Goal: Task Accomplishment & Management: Use online tool/utility

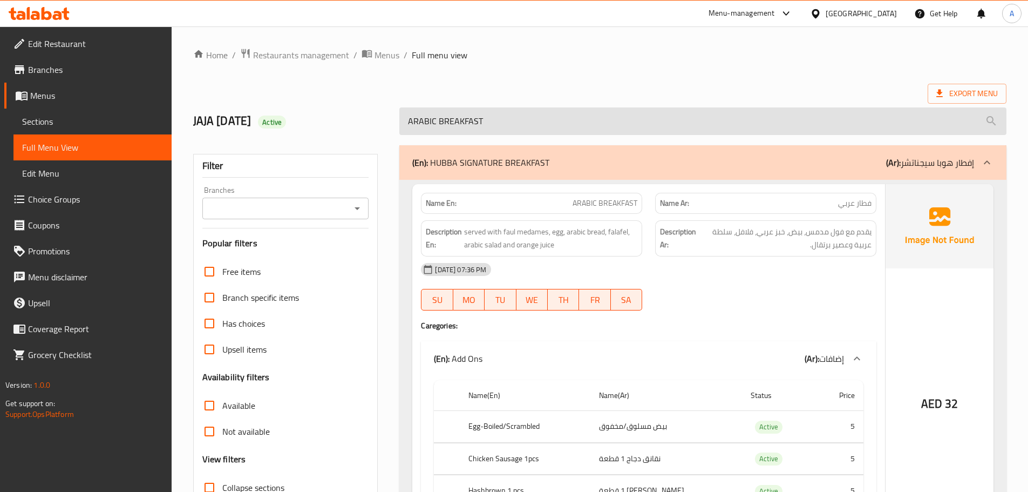
click at [541, 126] on input "ARABIC BREAKFAST" at bounding box center [703, 121] width 607 height 28
click at [540, 126] on input "ARABIC BREAKFAST" at bounding box center [703, 121] width 607 height 28
paste input "MATHAFI CLUB"
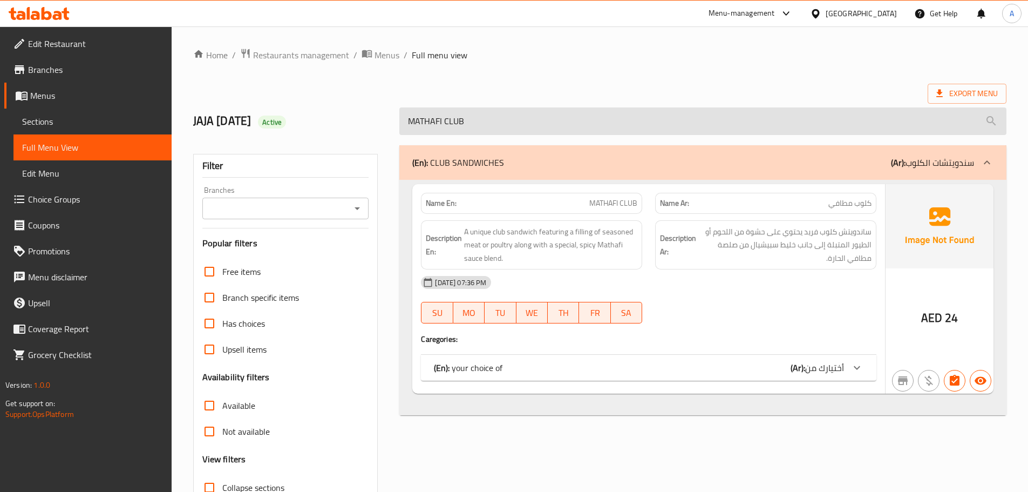
drag, startPoint x: 604, startPoint y: 141, endPoint x: 606, endPoint y: 128, distance: 13.1
click at [604, 139] on div "(En): CLUB SANDWICHES (Ar): سندويتشات الكلوب Name En: MATHAFI CLUB Name Ar: كلو…" at bounding box center [703, 349] width 620 height 421
click at [606, 128] on input "MATHAFI CLUB" at bounding box center [703, 121] width 607 height 28
click at [605, 127] on input "MATHAFI CLUB" at bounding box center [703, 121] width 607 height 28
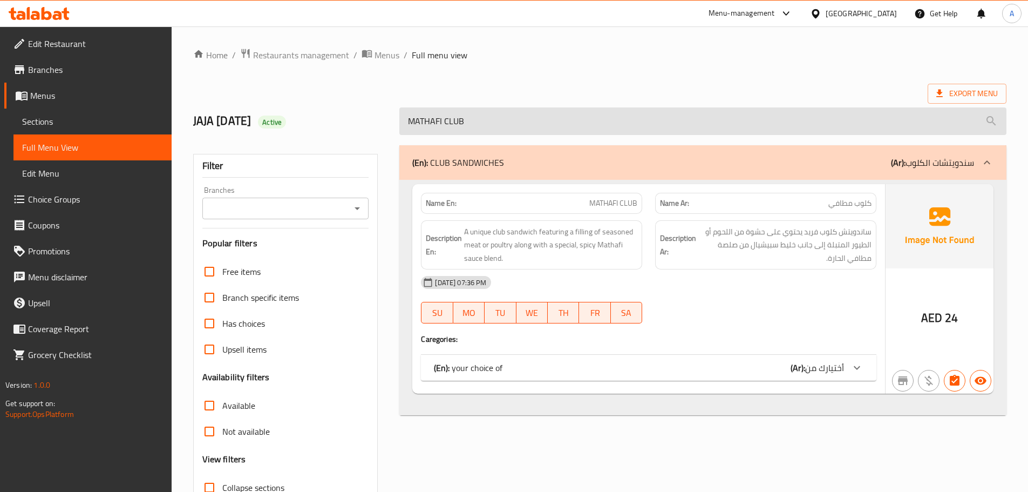
paste input "CRUNCHY CLUB SANDWICH"
click at [535, 116] on input "CRUNCHY CLUB SANDWICH" at bounding box center [703, 121] width 607 height 28
paste input "SHAWARMA CLUB"
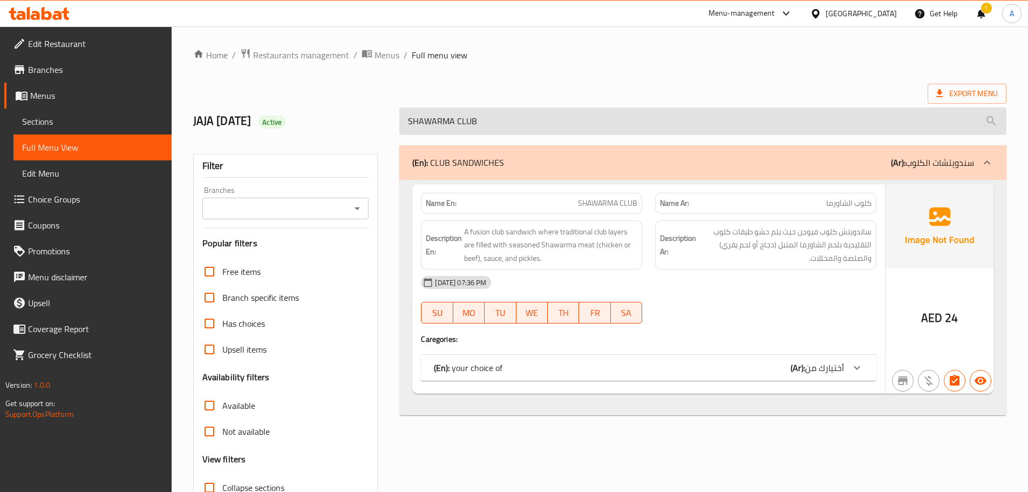
click at [493, 134] on input "SHAWARMA CLUB" at bounding box center [703, 121] width 607 height 28
paste input "CHICKEN SHAWARMA"
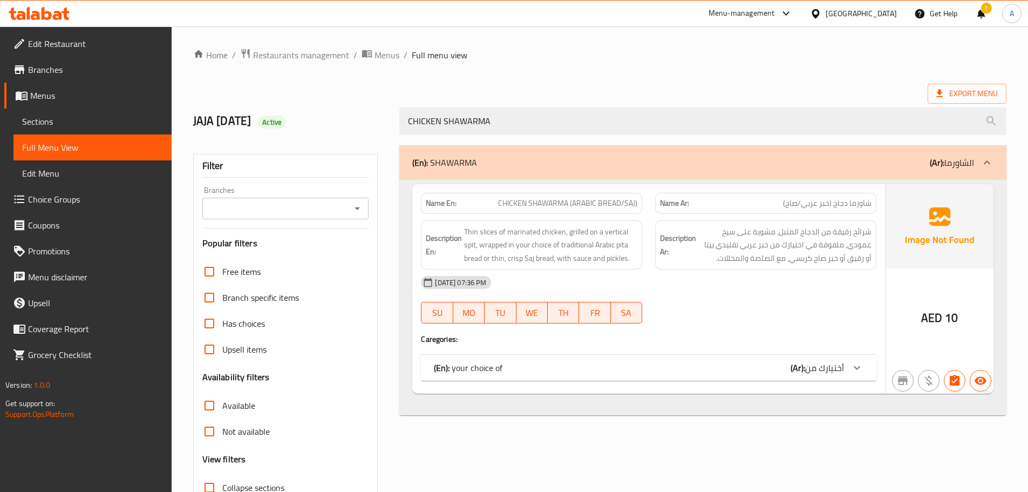
drag, startPoint x: 512, startPoint y: 348, endPoint x: 517, endPoint y: 363, distance: 15.4
click at [512, 349] on div "Name En: CHICKEN SHAWARMA (ARABIC BREAD/SAJ) Name Ar: شاورما دجاج (خبز عربي/صاج…" at bounding box center [648, 288] width 473 height 209
click at [517, 365] on div "(En): your choice of (Ar): أختيارك من" at bounding box center [639, 367] width 410 height 13
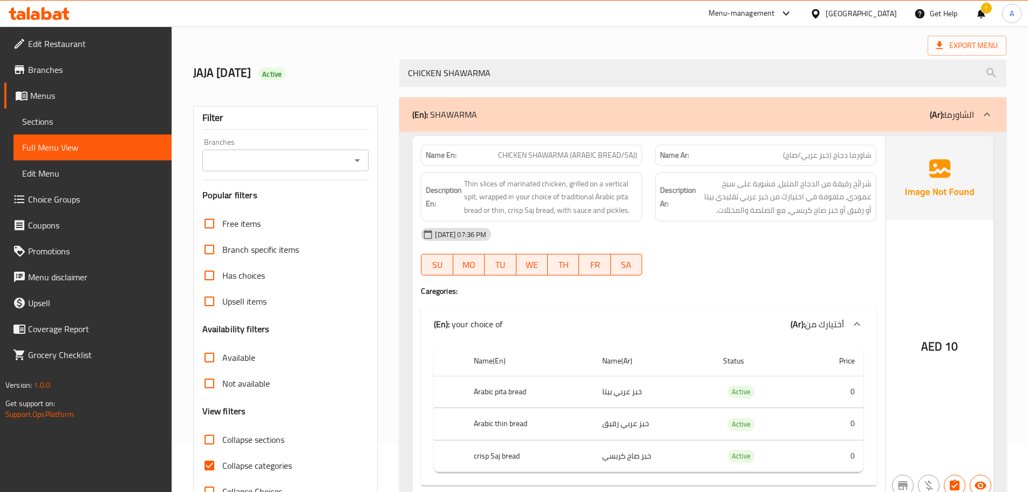
scroll to position [98, 0]
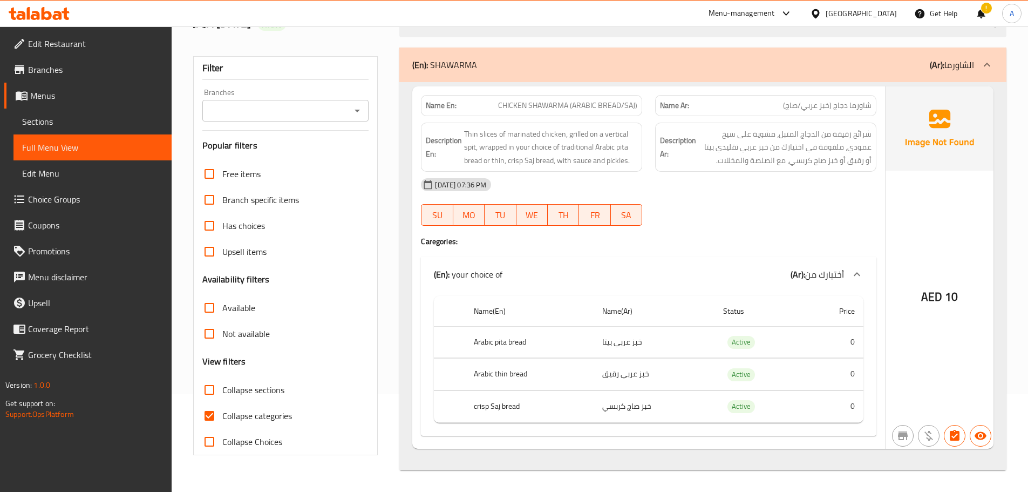
click at [579, 97] on div "Name En: CHICKEN SHAWARMA (ARABIC BREAD/SAJ)" at bounding box center [531, 105] width 221 height 21
copy span "CHICKEN SHAWARMA (ARABIC BREAD/SAJ)"
click at [576, 38] on div "CHICKEN SHAWARMA" at bounding box center [703, 23] width 620 height 40
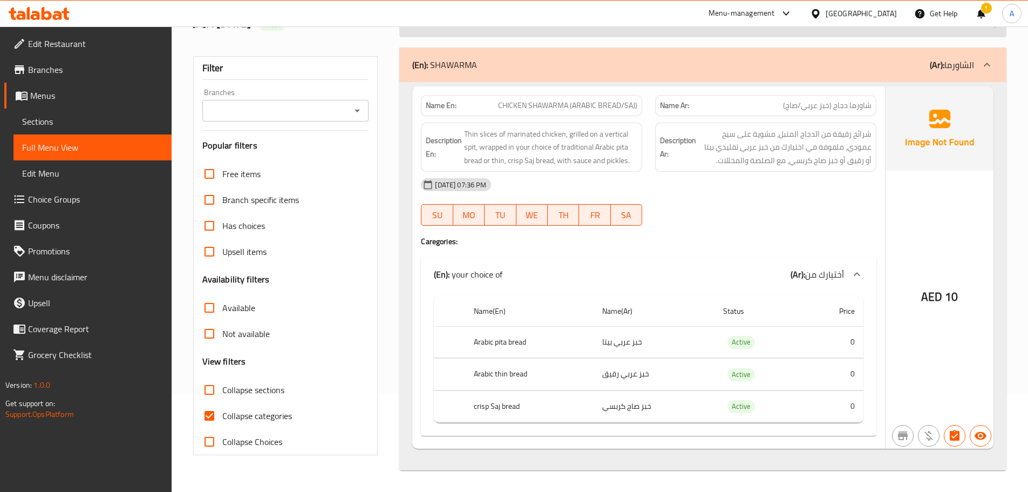
click at [575, 32] on input "CHICKEN SHAWARMA" at bounding box center [703, 24] width 607 height 28
paste input "ARABIC SHAWARMA MEAL"
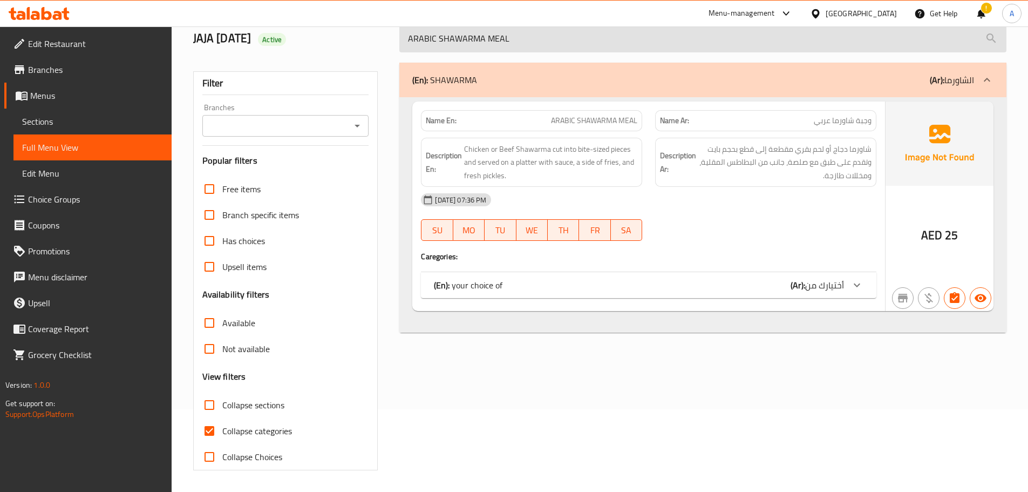
scroll to position [83, 0]
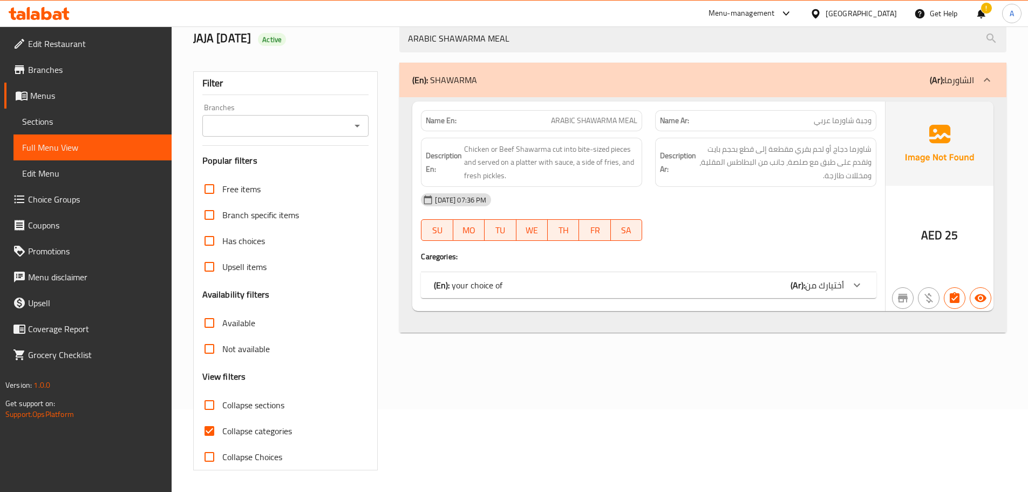
type input "ARABIC SHAWARMA MEAL"
click at [537, 283] on div "(En): your choice of (Ar): أختيارك من" at bounding box center [639, 285] width 410 height 13
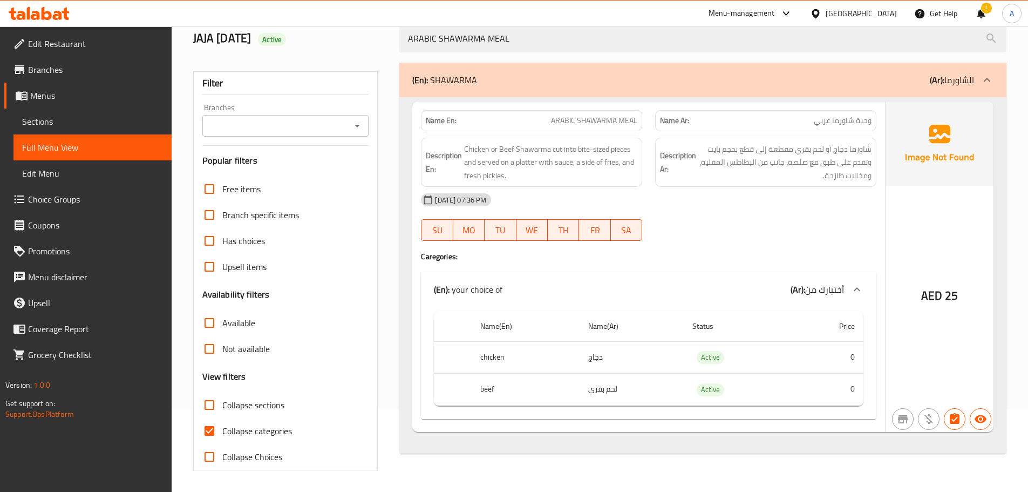
click at [747, 131] on div "Description Ar: شاورما دجاج أو لحم بقري مقطعة إلى قطع بحجم بايت وتقدم على طبق م…" at bounding box center [766, 162] width 234 height 63
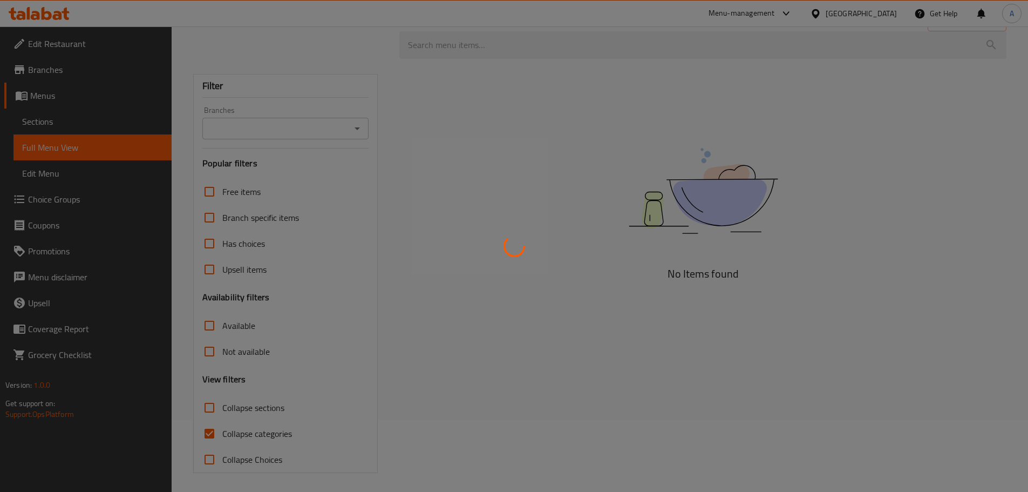
scroll to position [75, 0]
click at [207, 404] on div at bounding box center [514, 246] width 1028 height 492
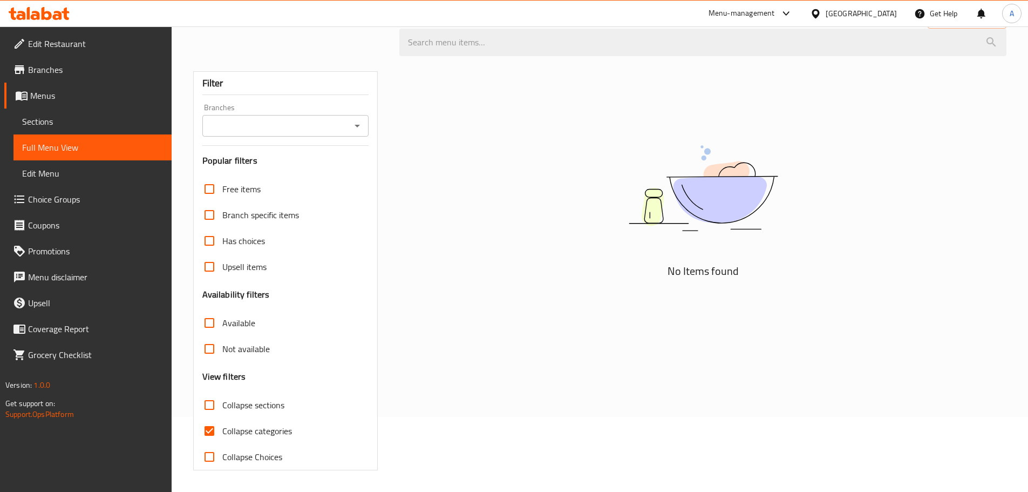
click at [211, 403] on input "Collapse sections" at bounding box center [210, 405] width 26 height 26
checkbox input "true"
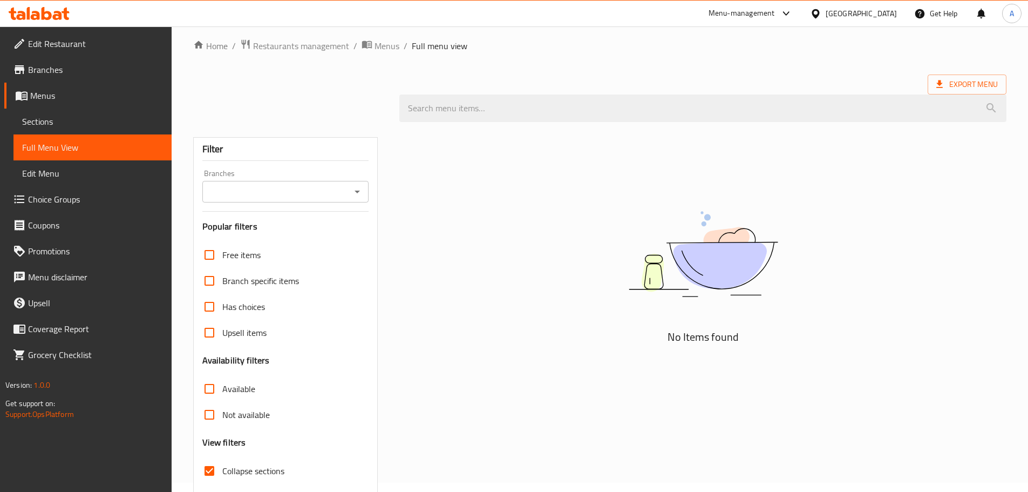
scroll to position [0, 0]
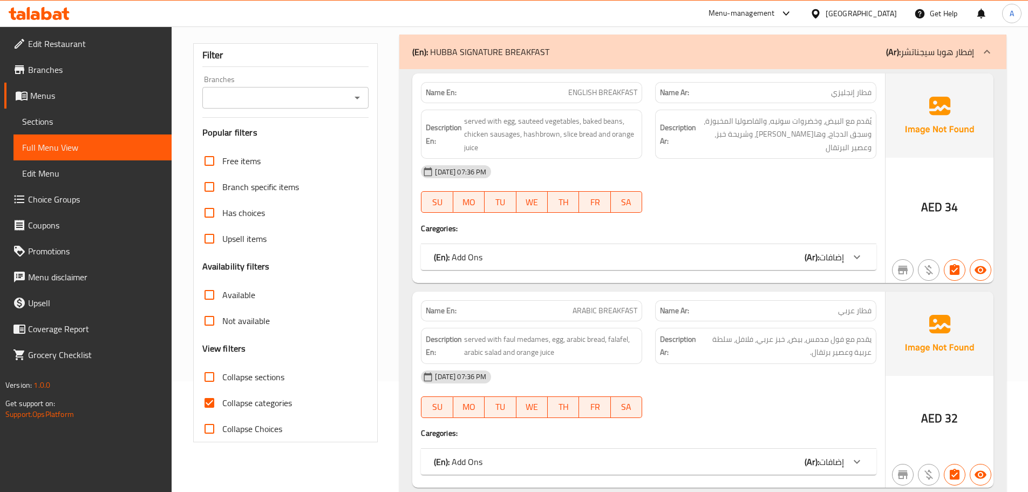
scroll to position [137, 0]
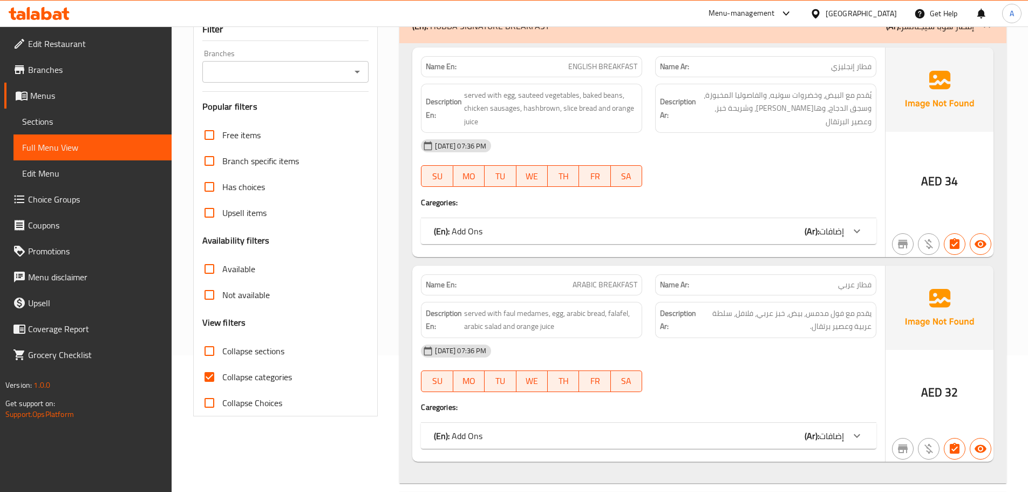
click at [218, 347] on input "Collapse sections" at bounding box center [210, 351] width 26 height 26
checkbox input "true"
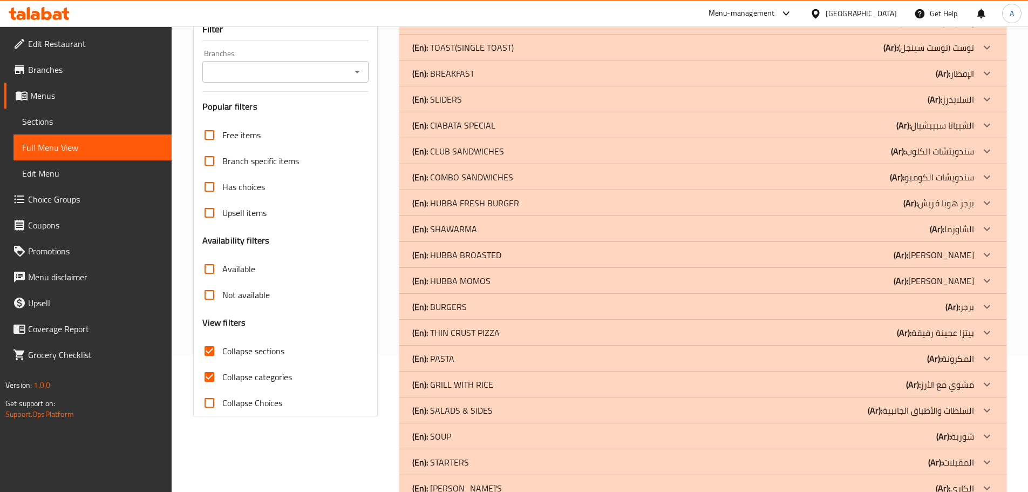
click at [481, 233] on div "(En): SHAWARMA (Ar): الشاورما" at bounding box center [693, 228] width 562 height 13
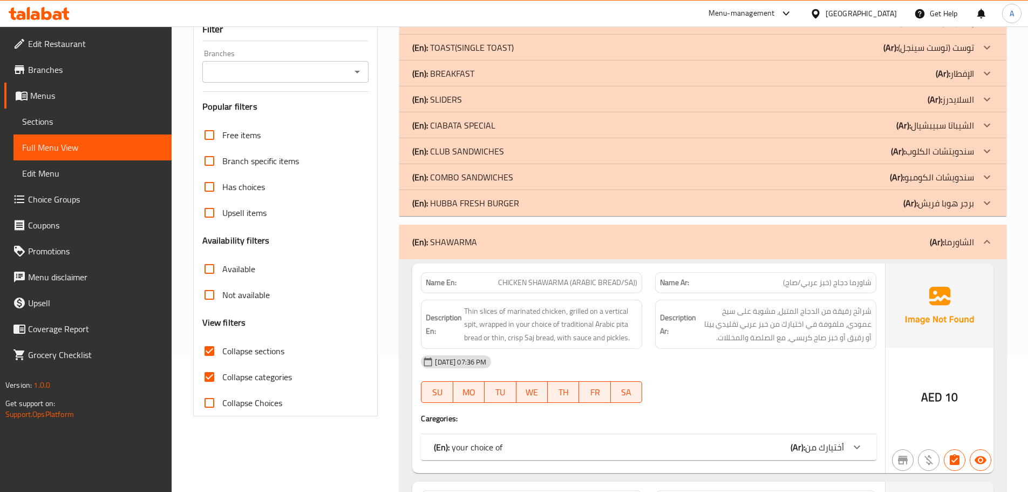
click at [485, 205] on p "(En): HUBBA FRESH BURGER" at bounding box center [465, 203] width 107 height 13
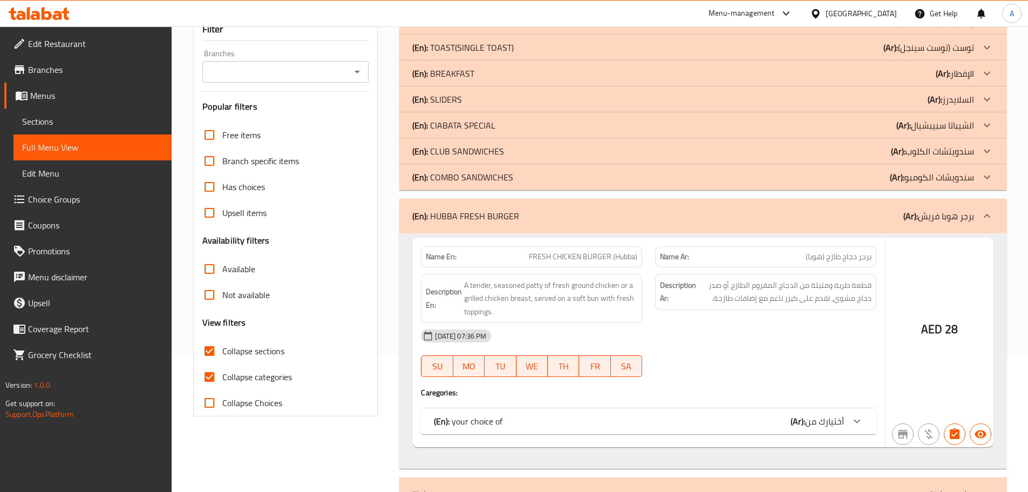
click at [476, 174] on p "(En): COMBO SANDWICHES" at bounding box center [462, 177] width 101 height 13
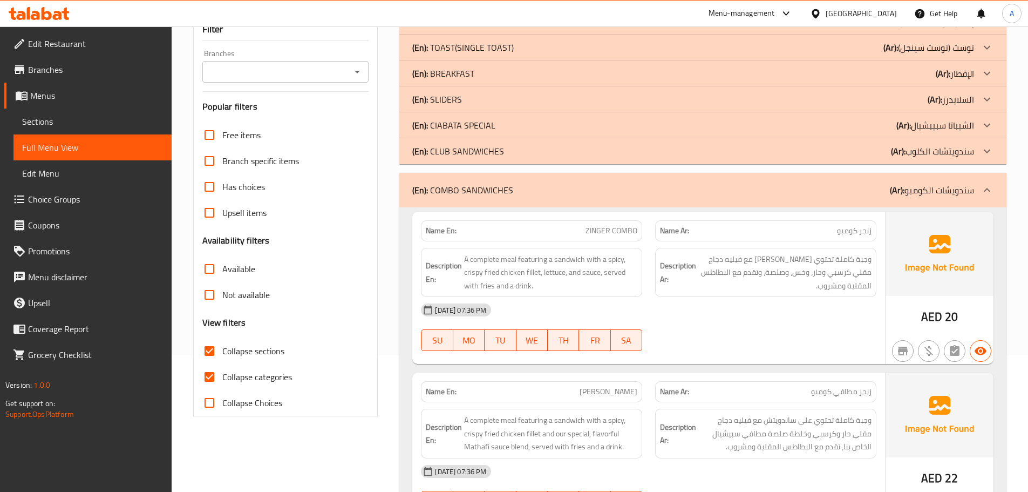
click at [473, 157] on p "(En): CLUB SANDWICHES" at bounding box center [458, 151] width 92 height 13
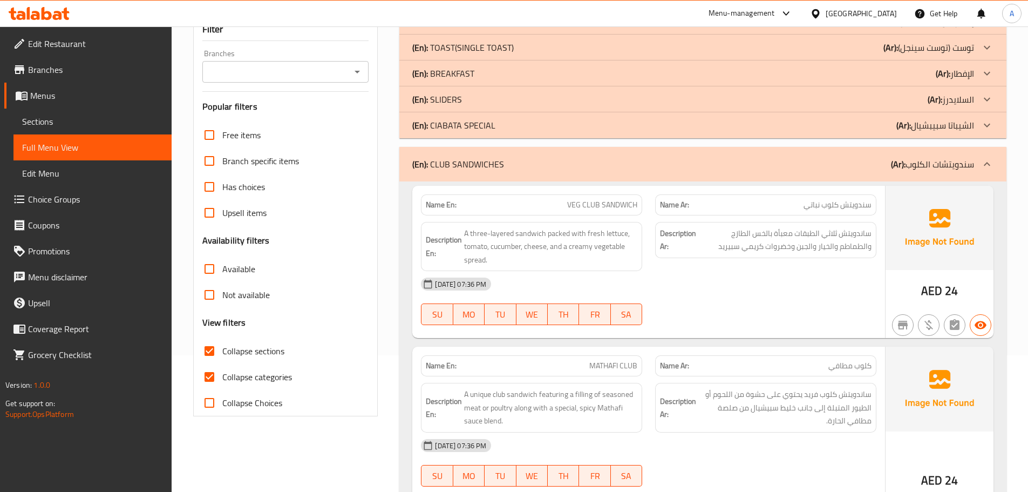
click at [476, 123] on p "(En): CIABATA SPECIAL" at bounding box center [453, 125] width 83 height 13
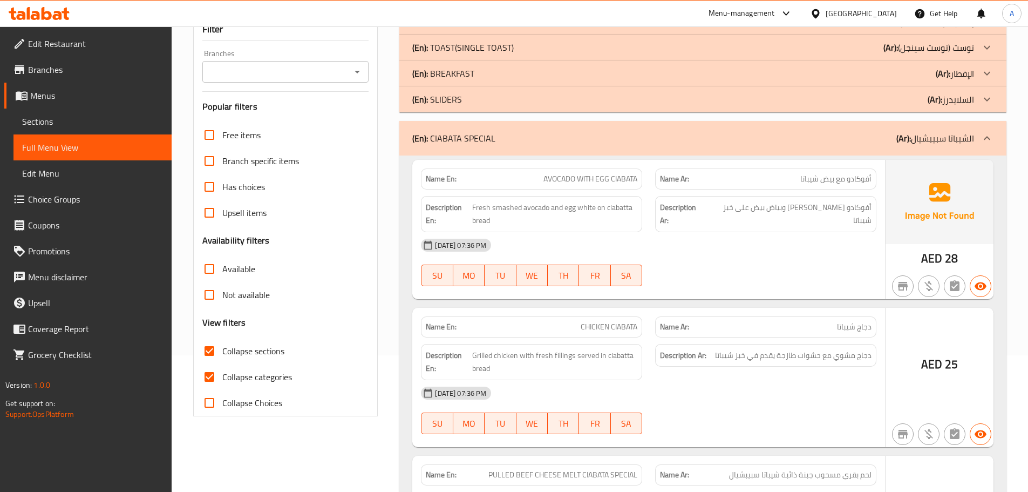
click at [472, 97] on div "(En): SLIDERS (Ar): السلايدرز" at bounding box center [693, 99] width 562 height 13
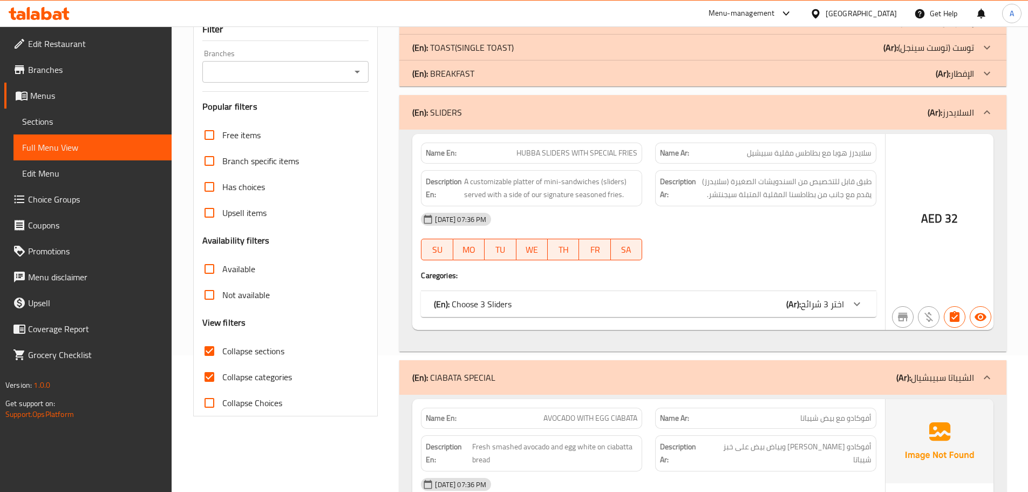
click at [472, 73] on p "(En): BREAKFAST" at bounding box center [443, 73] width 62 height 13
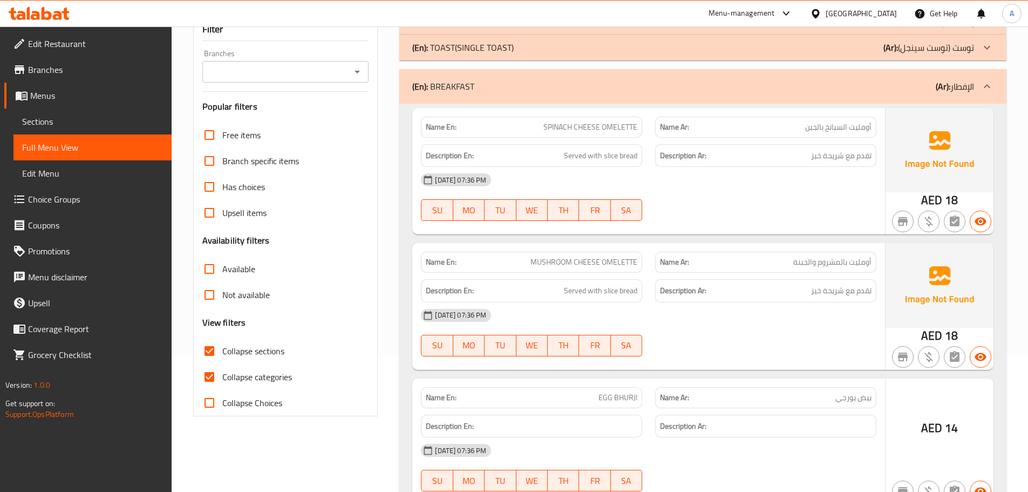
click at [482, 51] on p "(En): TOAST(SINGLE TOAST)" at bounding box center [462, 47] width 101 height 13
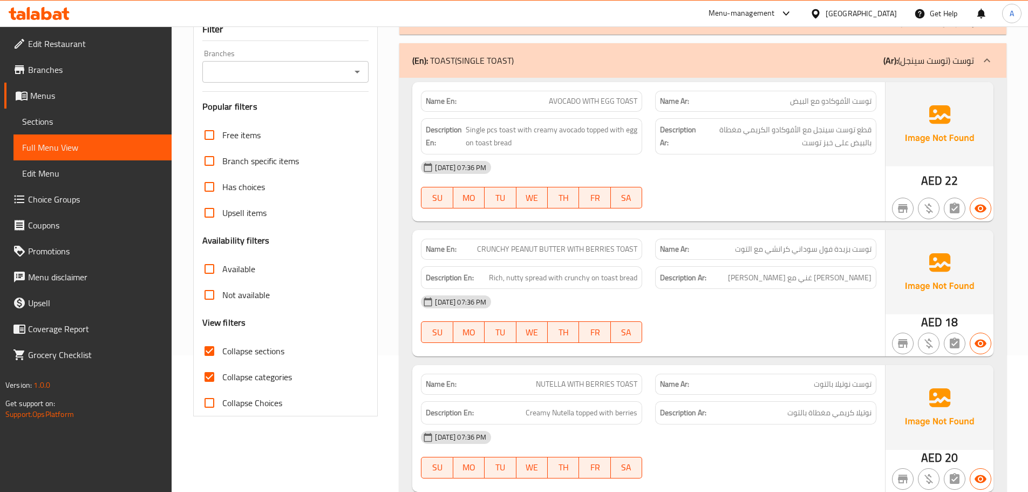
scroll to position [83, 0]
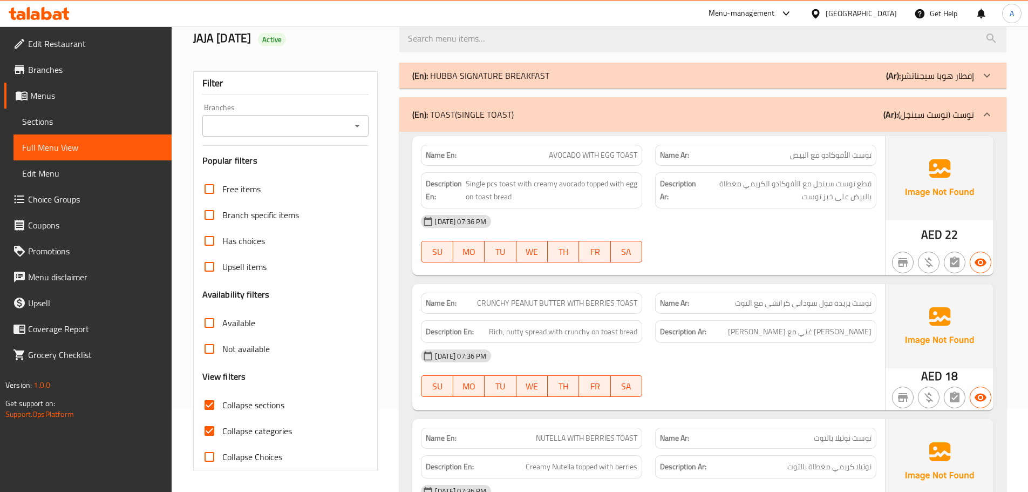
click at [472, 84] on div "(En): HUBBA SIGNATURE BREAKFAST (Ar): إفطار هوبا سيجناتشر" at bounding box center [703, 76] width 607 height 26
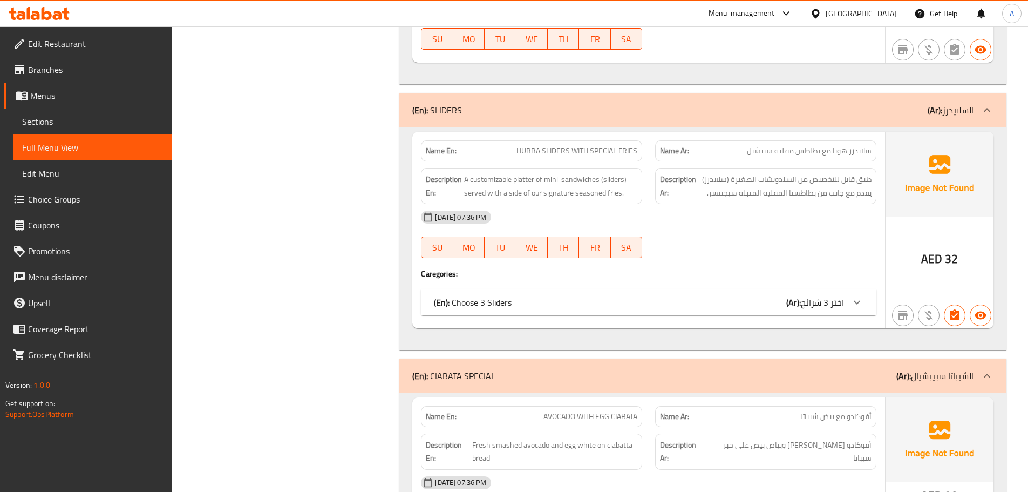
scroll to position [1918, 0]
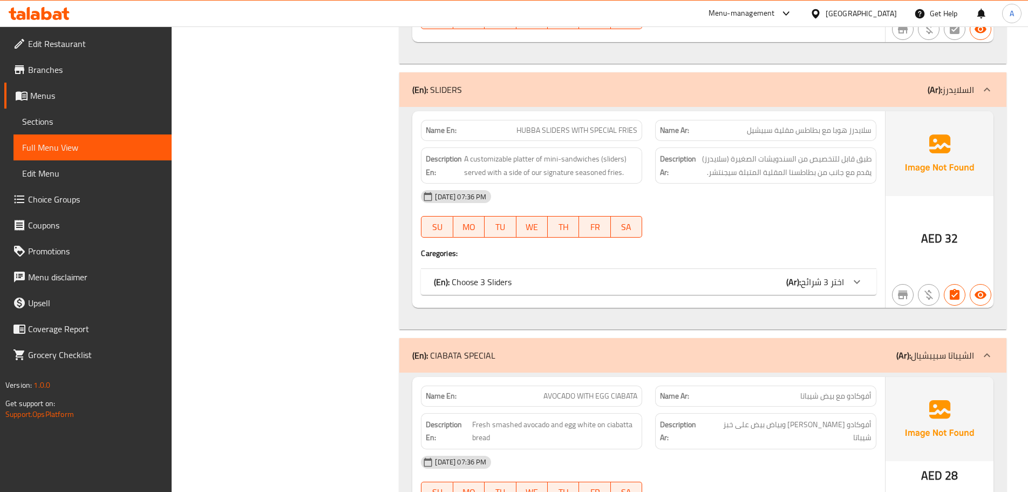
click at [682, 281] on div "(En): Choose 3 Sliders (Ar): اختر 3 شرائح" at bounding box center [639, 281] width 410 height 13
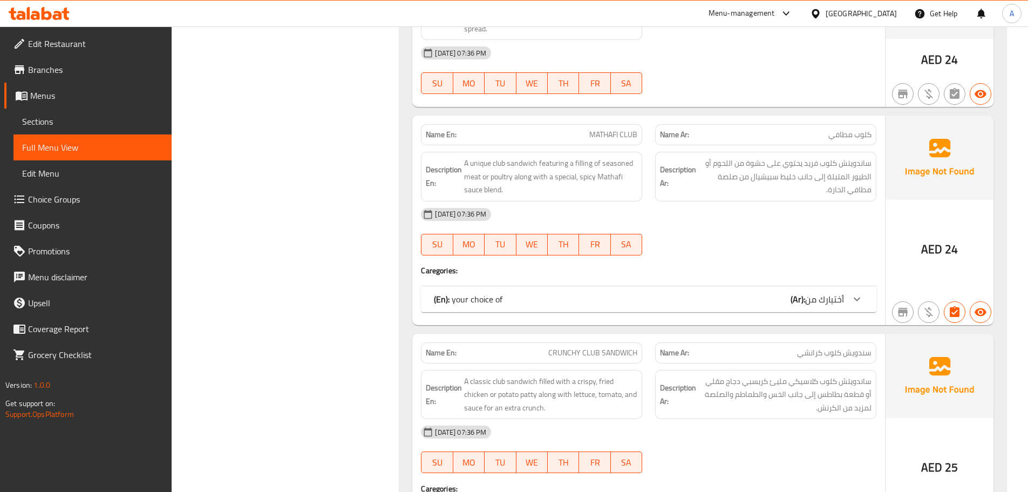
scroll to position [3214, 0]
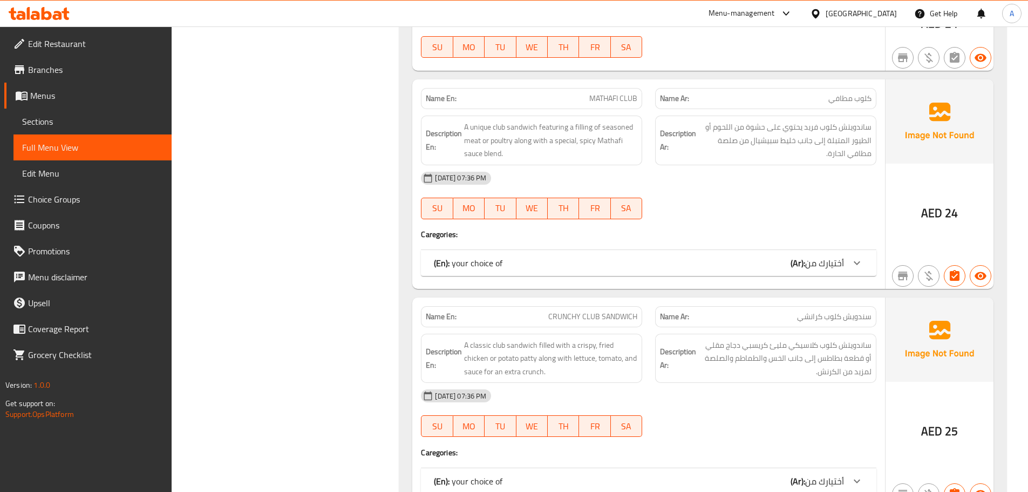
click at [689, 266] on div "(En): your choice of (Ar): أختيارك من" at bounding box center [639, 262] width 410 height 13
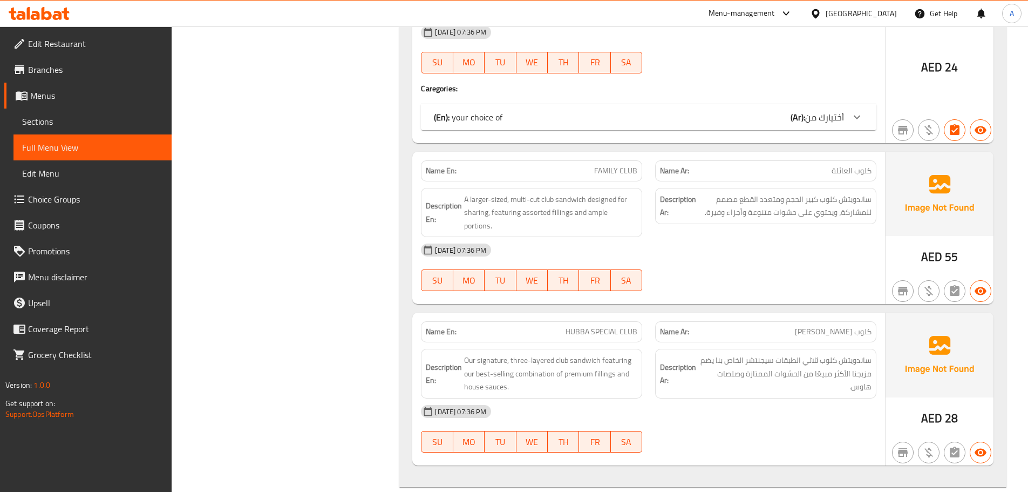
scroll to position [3970, 0]
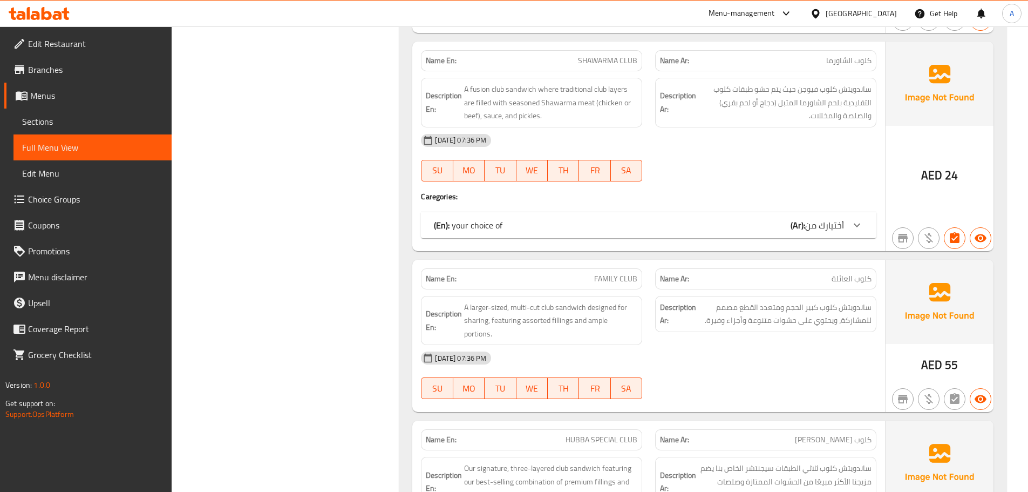
click at [701, 223] on div "(En): your choice of (Ar): أختيارك من" at bounding box center [639, 225] width 410 height 13
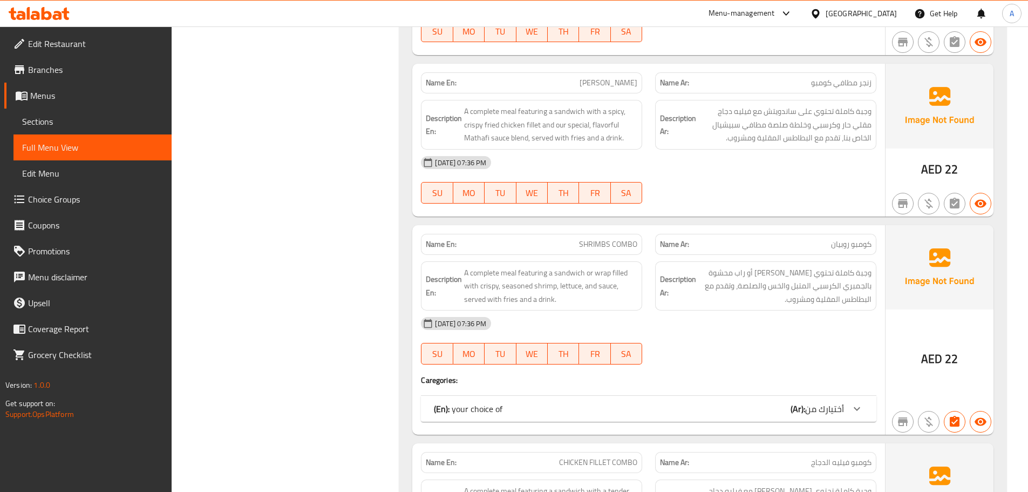
scroll to position [4887, 0]
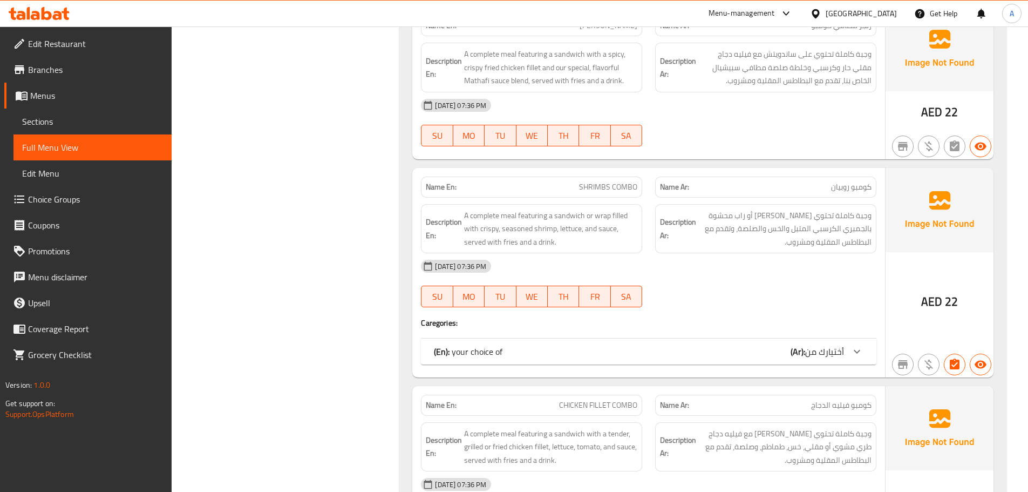
click at [749, 339] on div "(En): your choice of (Ar): أختيارك من" at bounding box center [649, 352] width 456 height 26
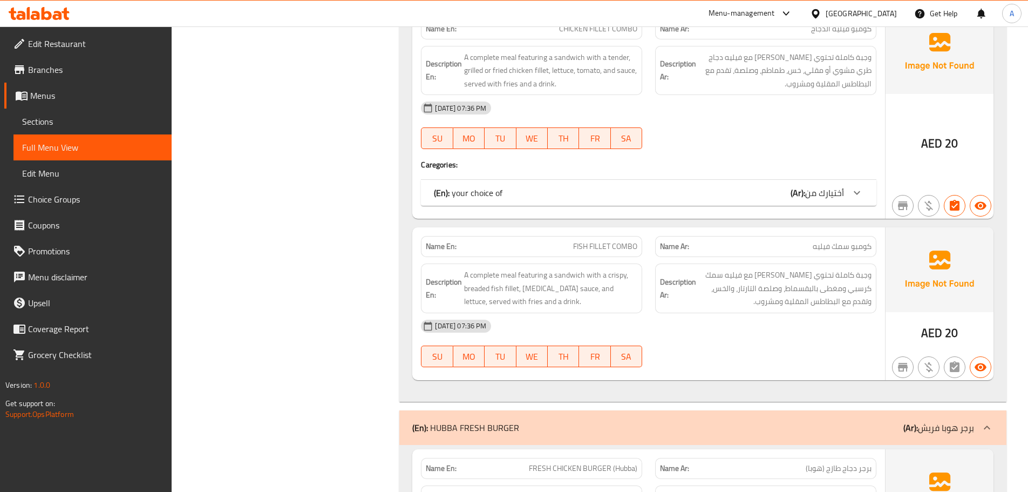
scroll to position [5319, 0]
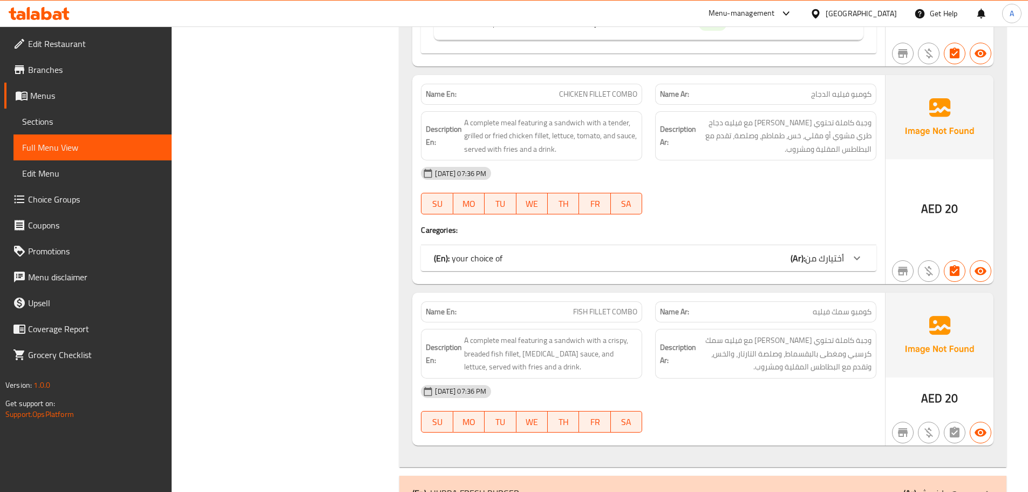
click at [635, 252] on div "(En): your choice of (Ar): أختيارك من" at bounding box center [639, 258] width 410 height 13
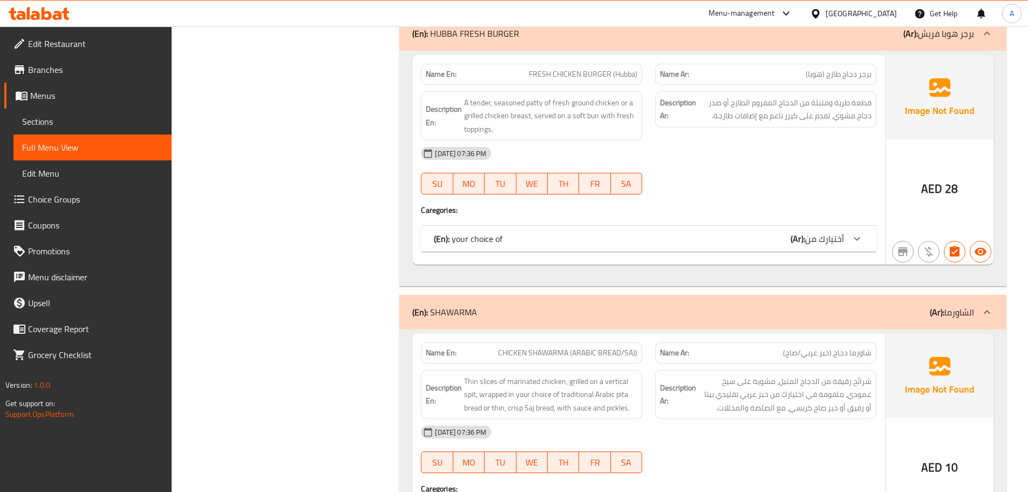
scroll to position [5913, 0]
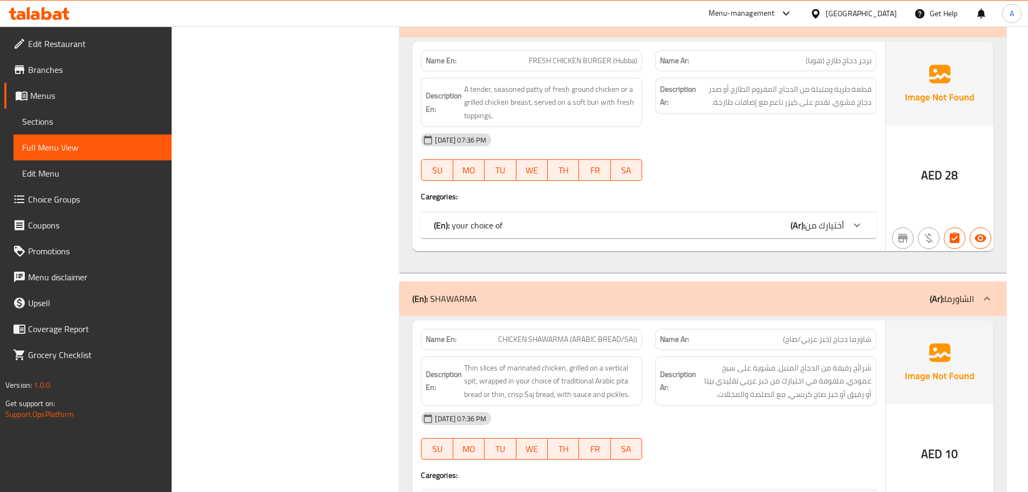
click at [574, 219] on div "(En): your choice of (Ar): أختيارك من" at bounding box center [639, 225] width 410 height 13
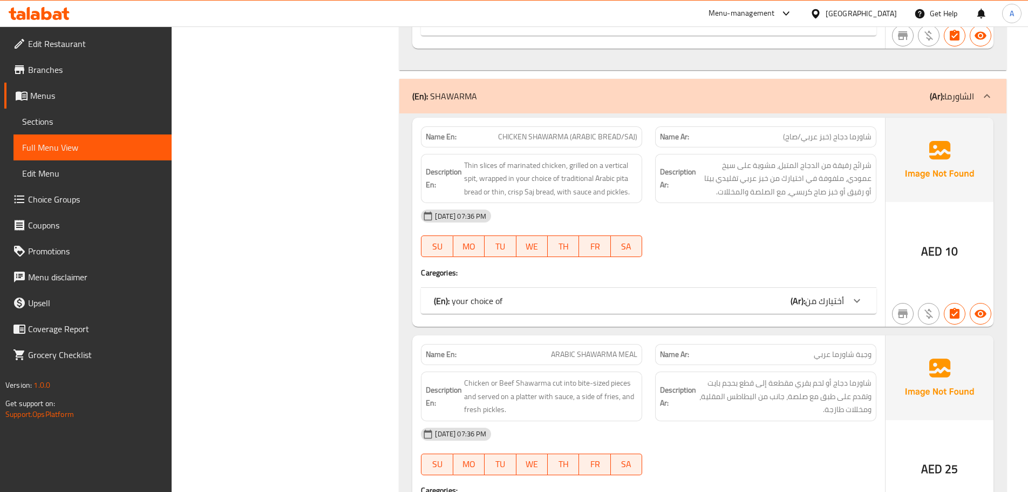
scroll to position [6237, 0]
click at [606, 287] on div "(En): your choice of (Ar): أختيارك من" at bounding box center [649, 300] width 456 height 26
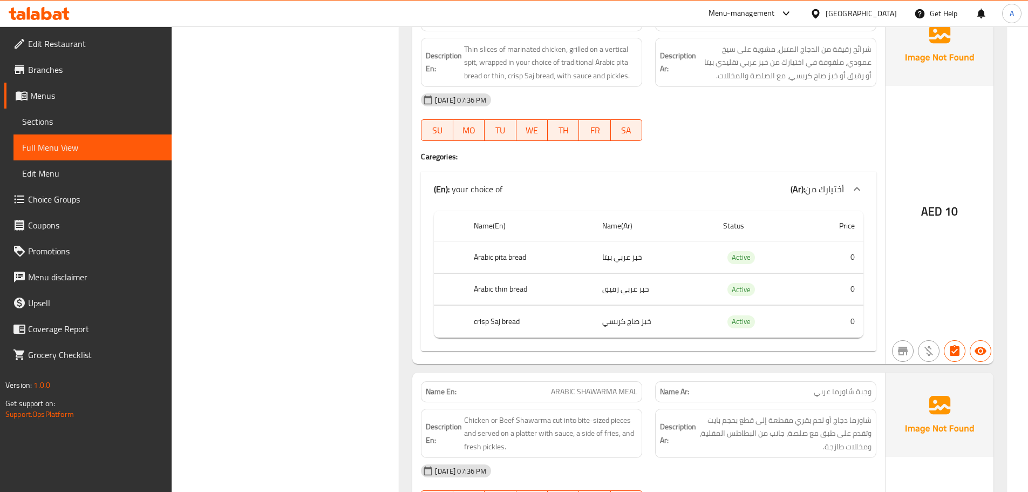
scroll to position [6291, 0]
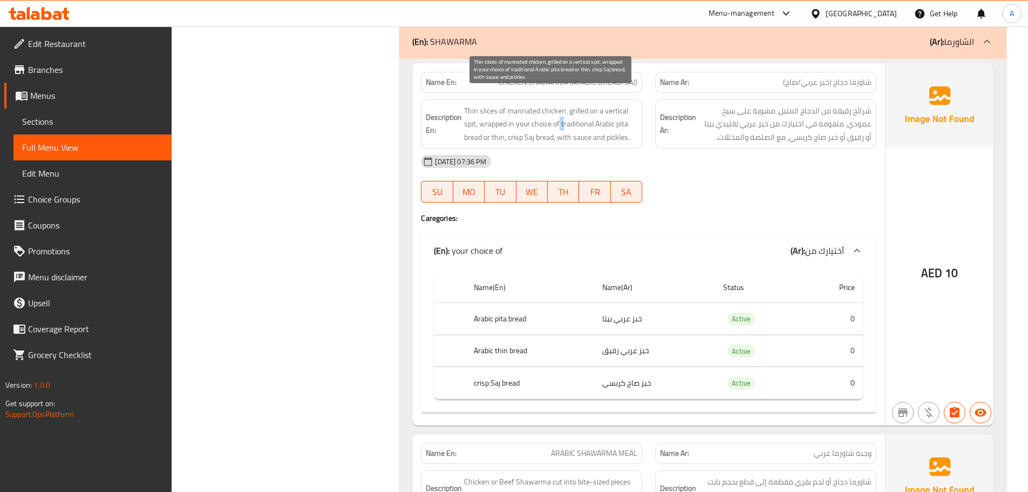
click at [564, 113] on span "Thin slices of marinated chicken, grilled on a vertical spit, wrapped in your c…" at bounding box center [550, 124] width 173 height 40
drag, startPoint x: 492, startPoint y: 123, endPoint x: 551, endPoint y: 124, distance: 58.3
click at [551, 124] on span "Thin slices of marinated chicken, grilled on a vertical spit, wrapped in your c…" at bounding box center [550, 124] width 173 height 40
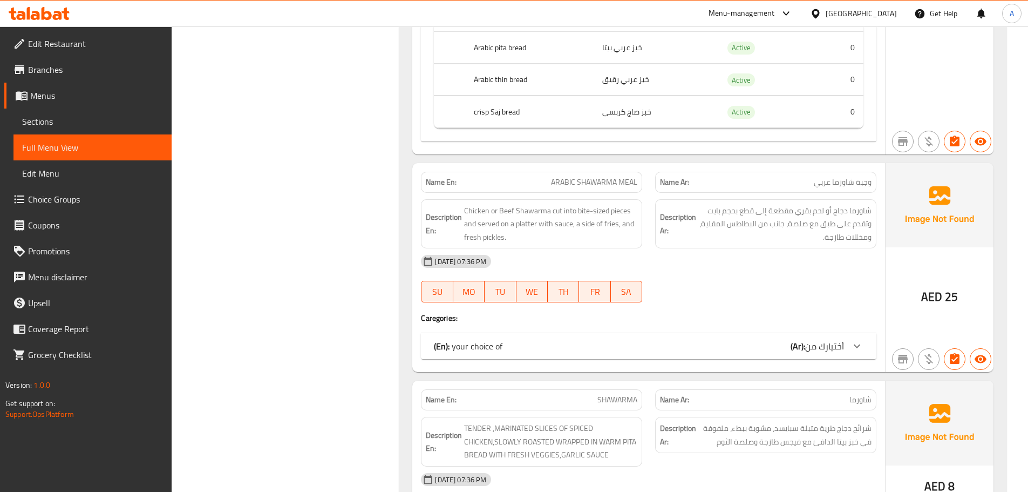
scroll to position [6615, 0]
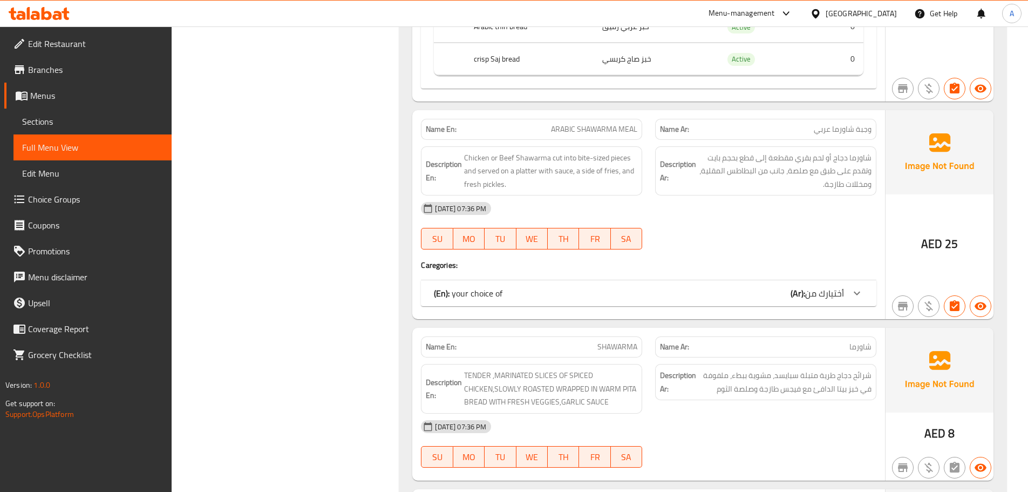
drag, startPoint x: 569, startPoint y: 281, endPoint x: 571, endPoint y: 275, distance: 6.8
click at [570, 287] on div "(En): your choice of (Ar): أختيارك من" at bounding box center [639, 293] width 410 height 13
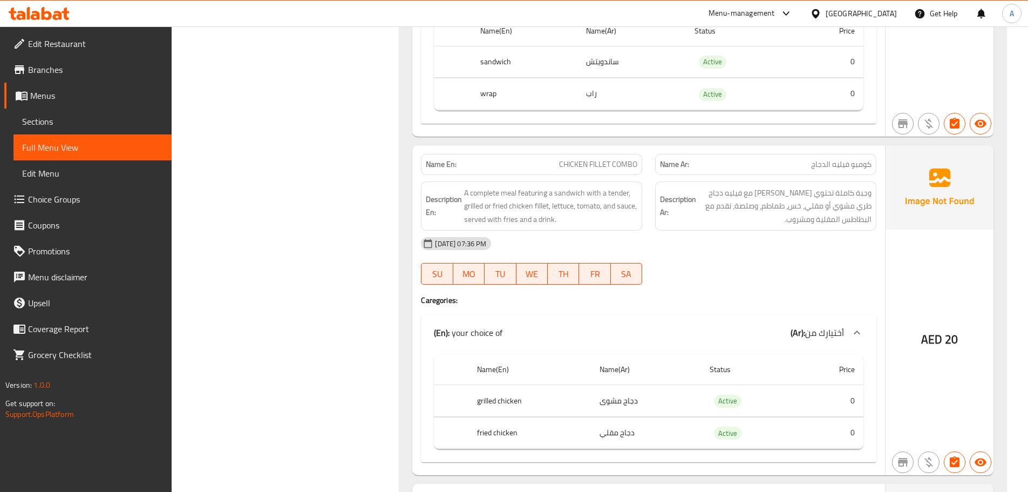
scroll to position [5049, 0]
